Goal: Find specific page/section: Find specific page/section

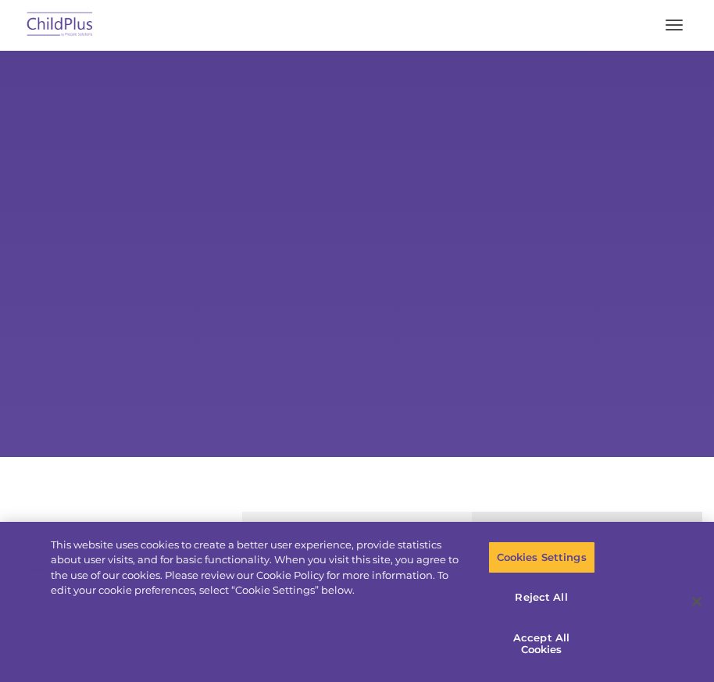
select select "MEDIUM"
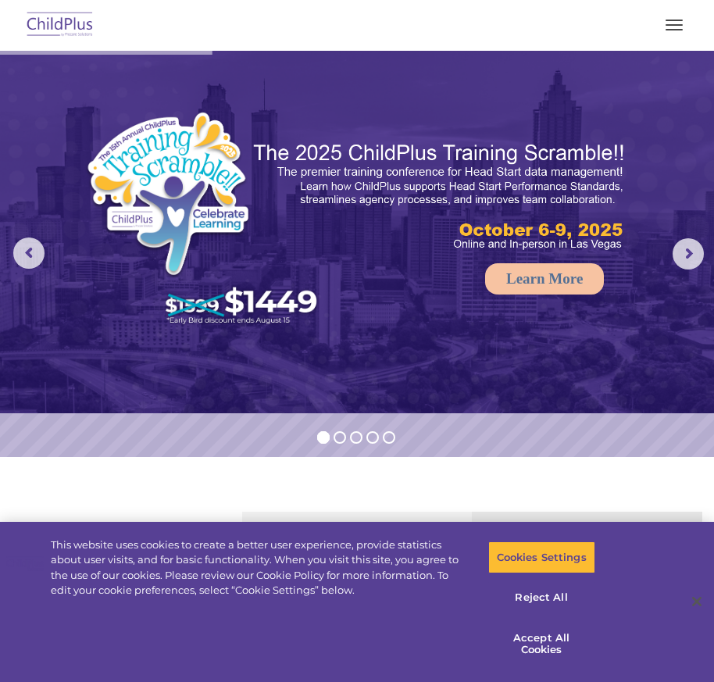
click at [682, 19] on button "button" at bounding box center [674, 25] width 33 height 25
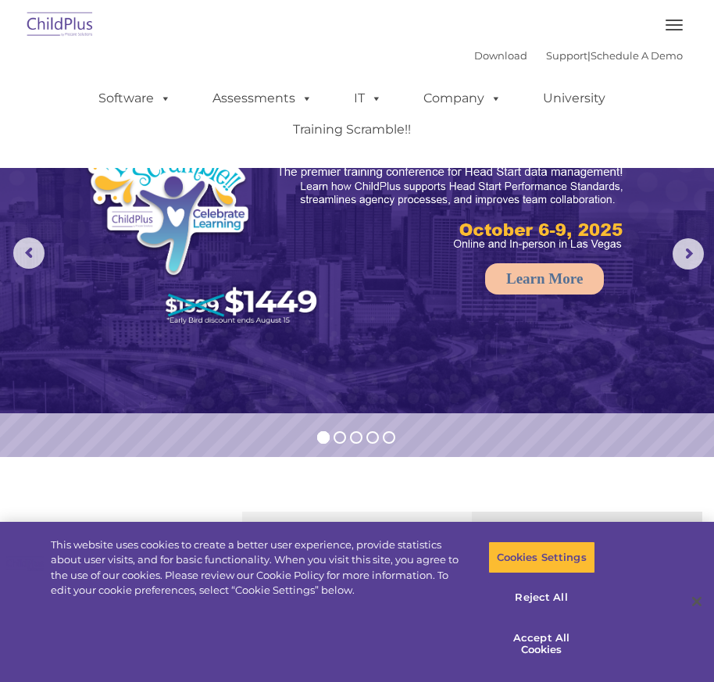
click at [679, 19] on button "button" at bounding box center [674, 25] width 33 height 25
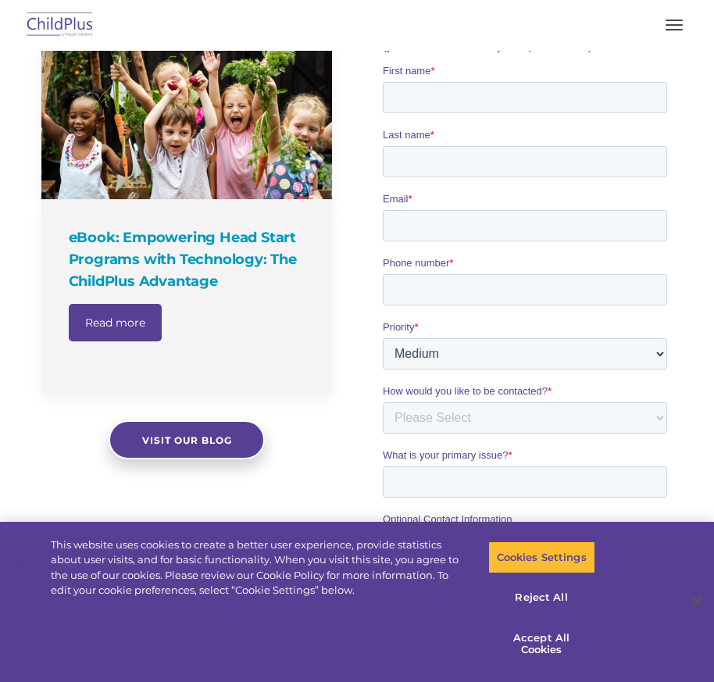
scroll to position [1202, 0]
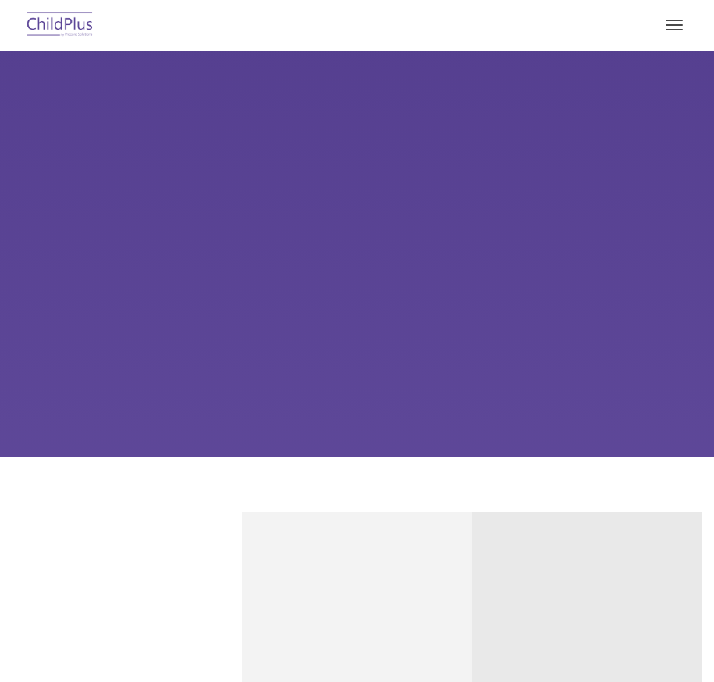
select select "MEDIUM"
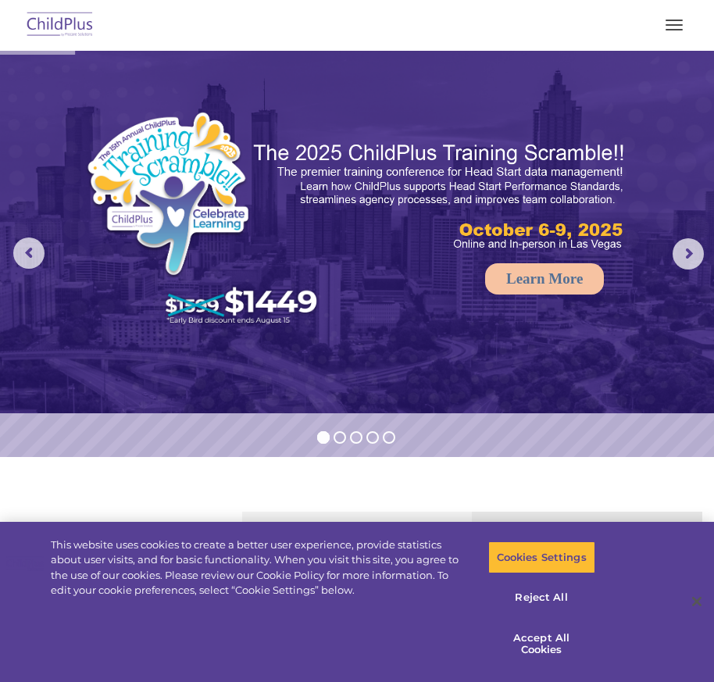
click at [658, 27] on button "button" at bounding box center [674, 25] width 33 height 25
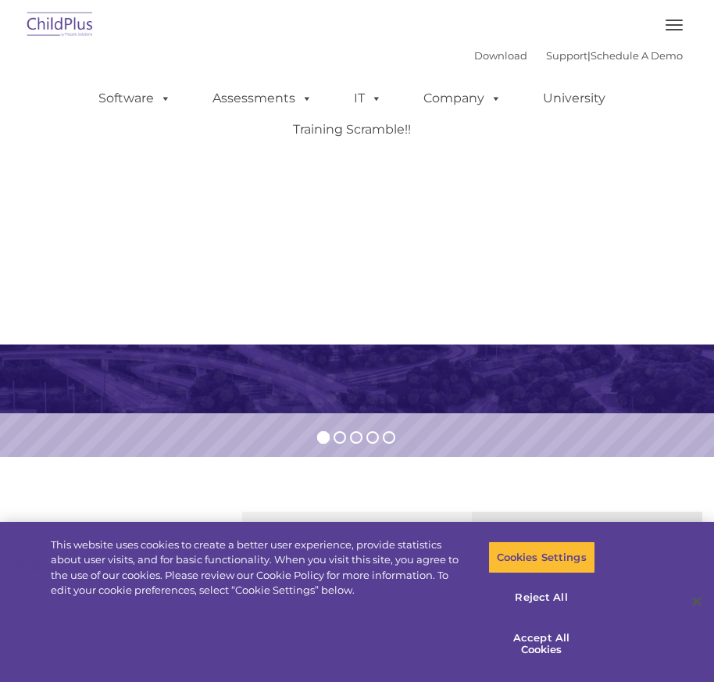
click at [674, 27] on button "button" at bounding box center [674, 25] width 33 height 25
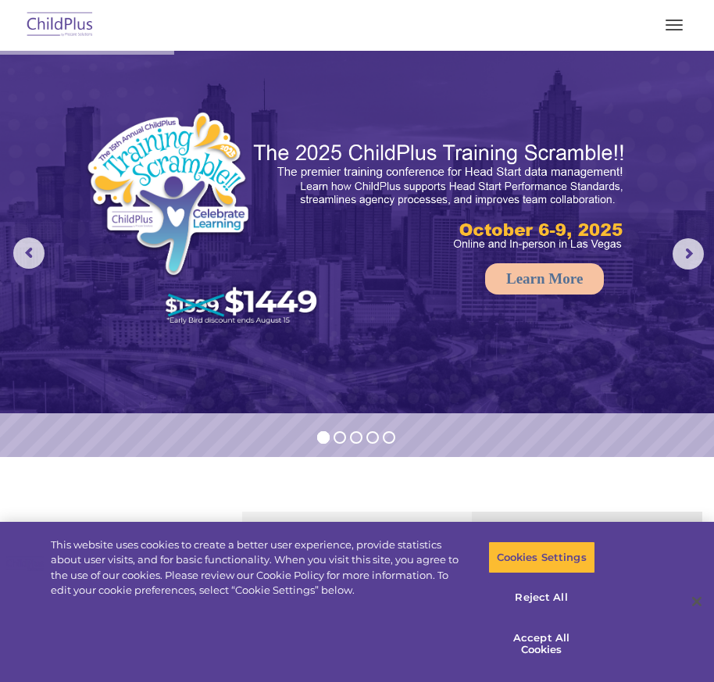
click at [674, 27] on button "button" at bounding box center [674, 25] width 33 height 25
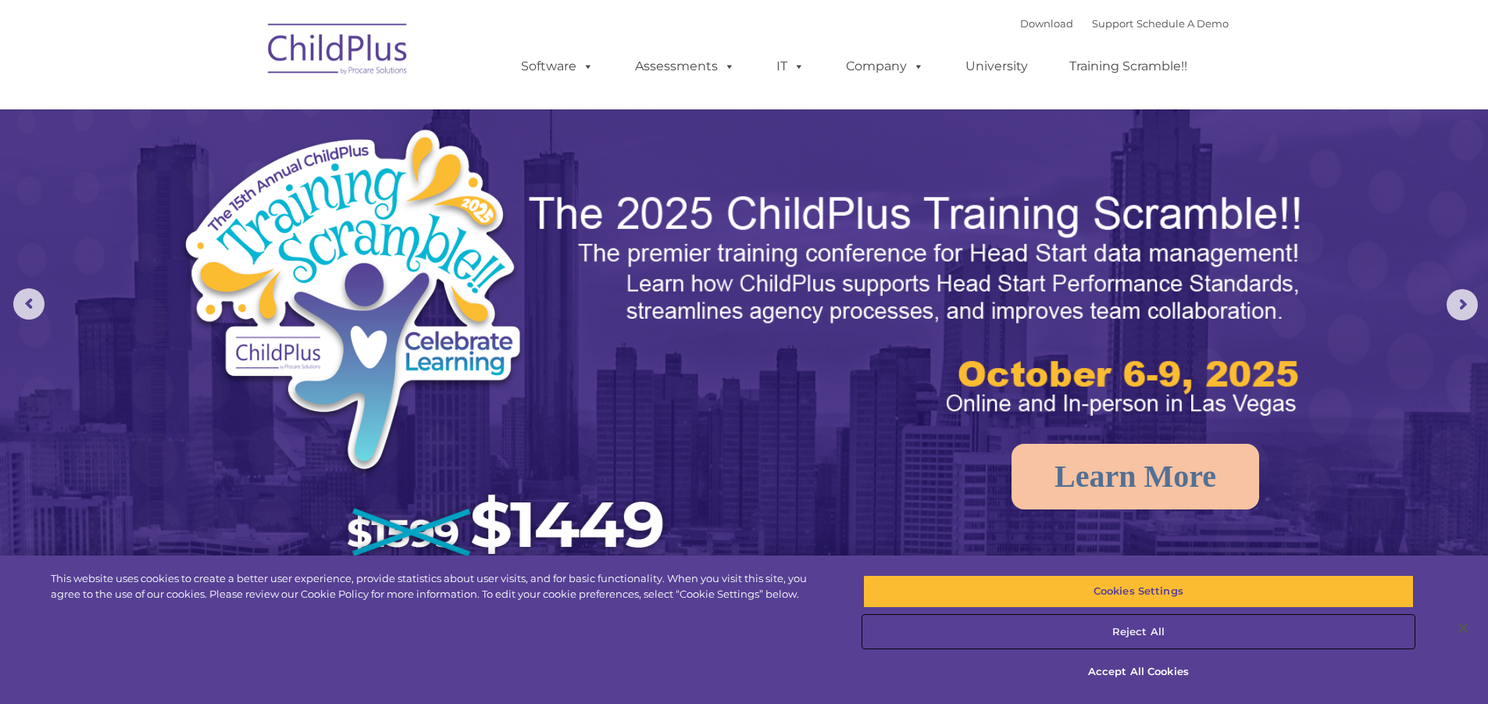
click at [713, 639] on button "Reject All" at bounding box center [1138, 632] width 551 height 33
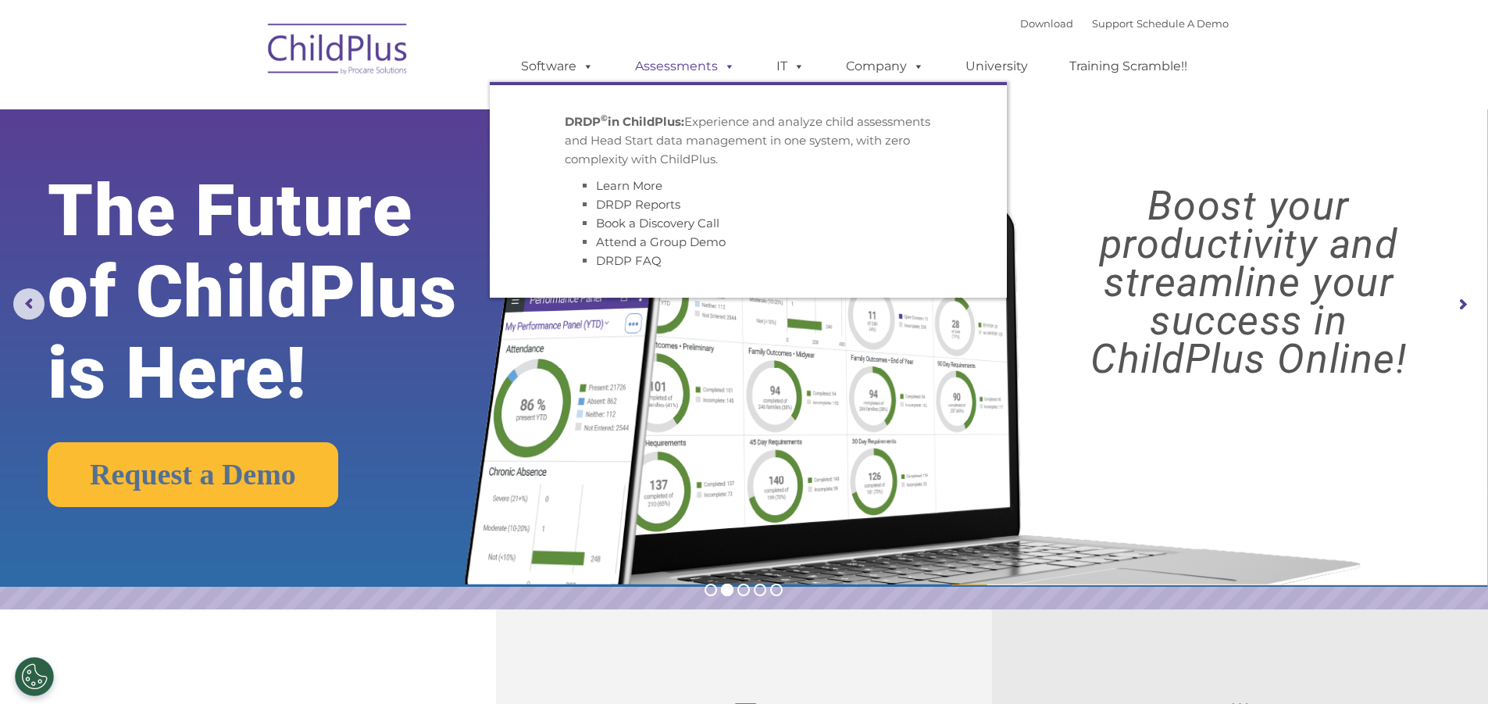
click at [673, 63] on link "Assessments" at bounding box center [685, 66] width 131 height 31
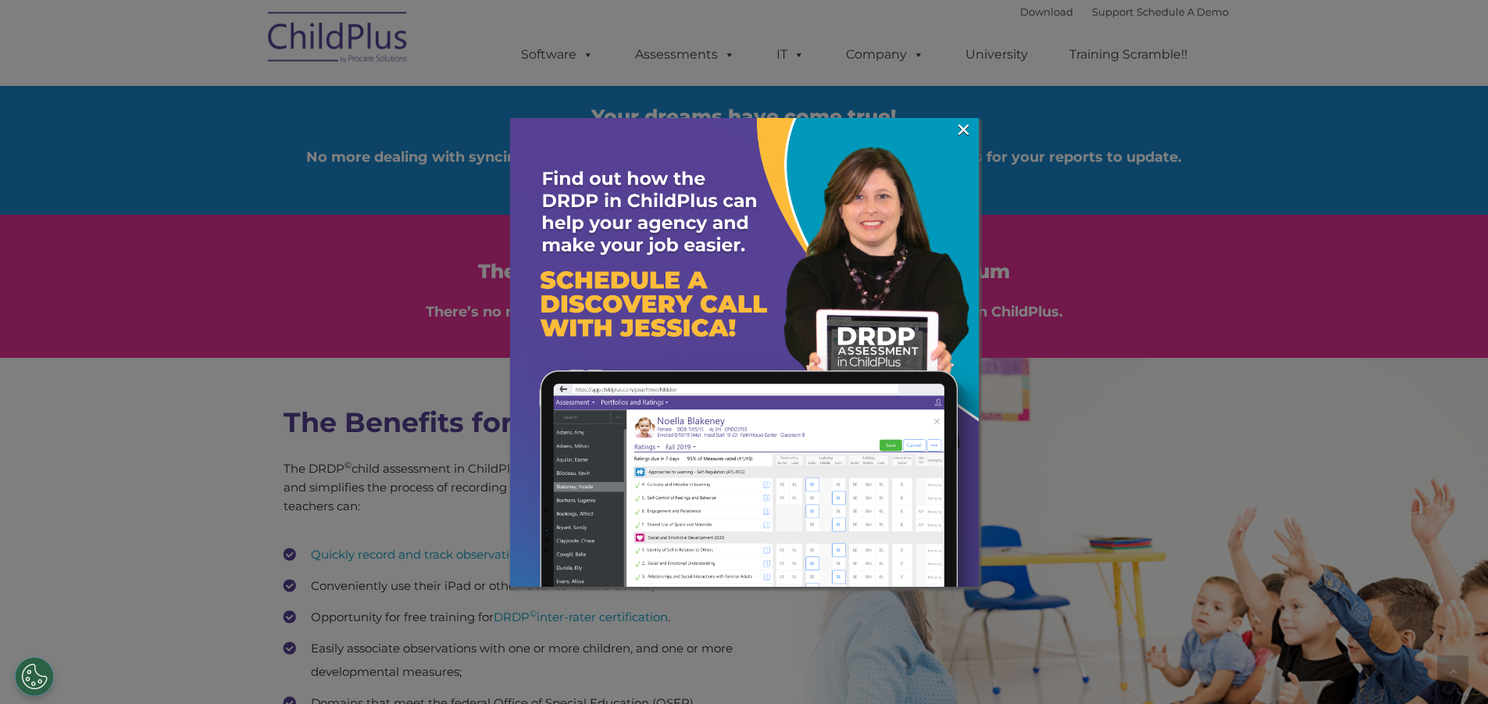
scroll to position [1870, 0]
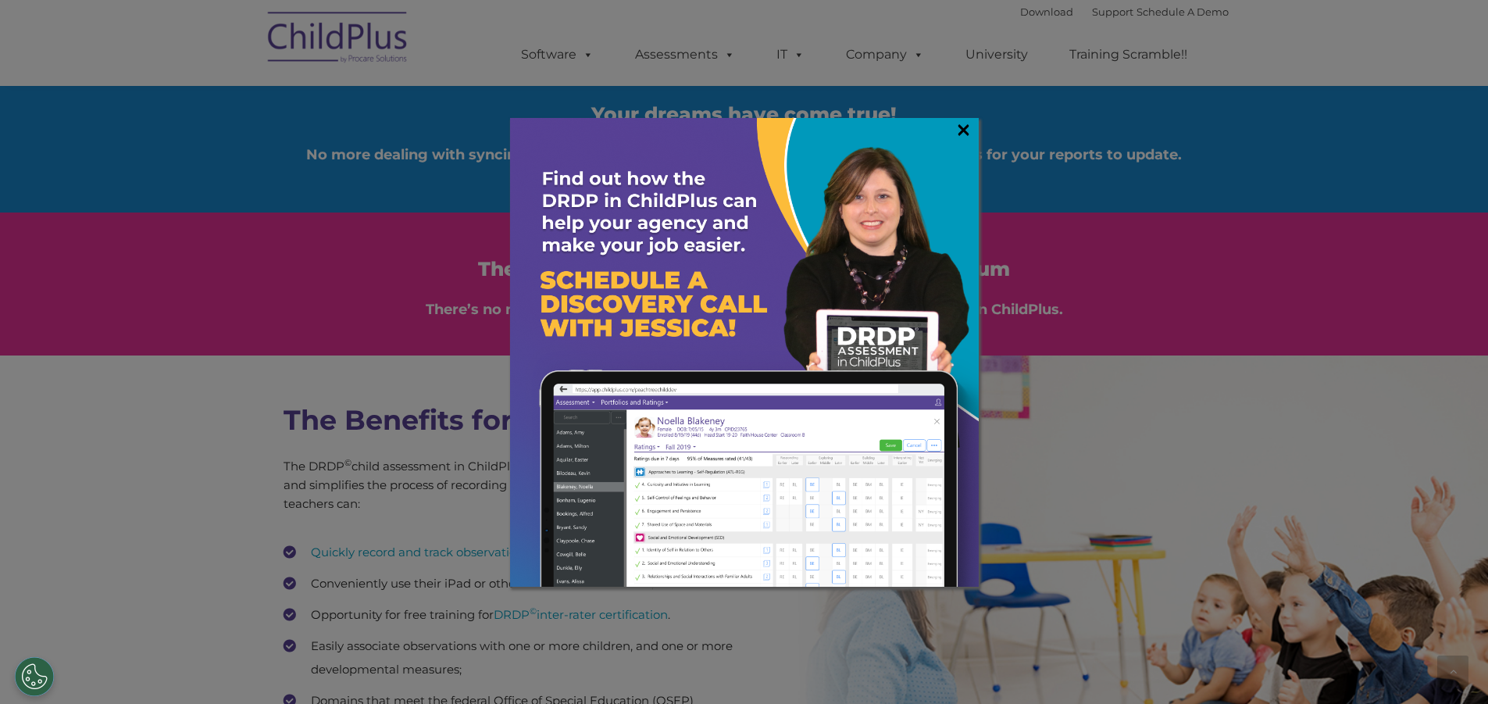
click at [969, 130] on link "×" at bounding box center [964, 130] width 18 height 16
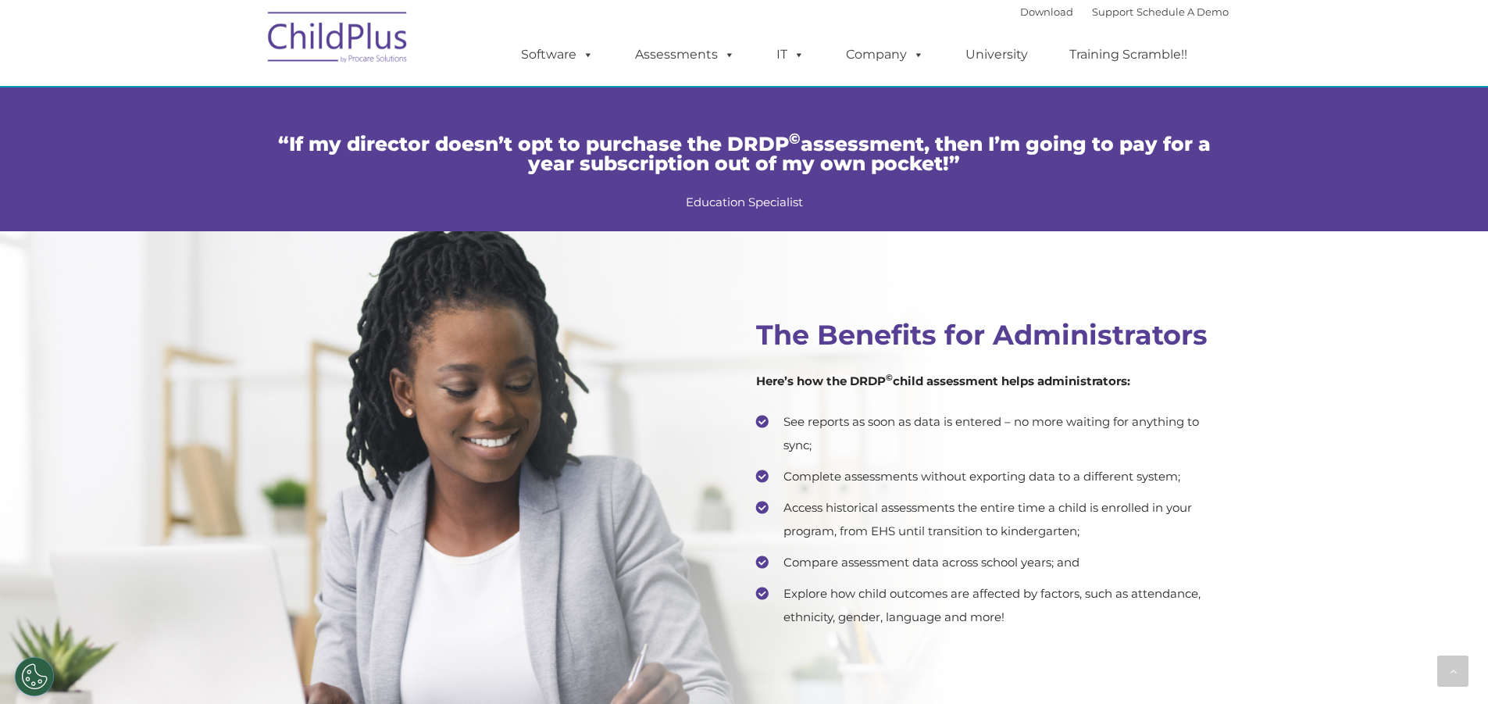
scroll to position [2956, 0]
